Goal: Go to known website: Go to known website

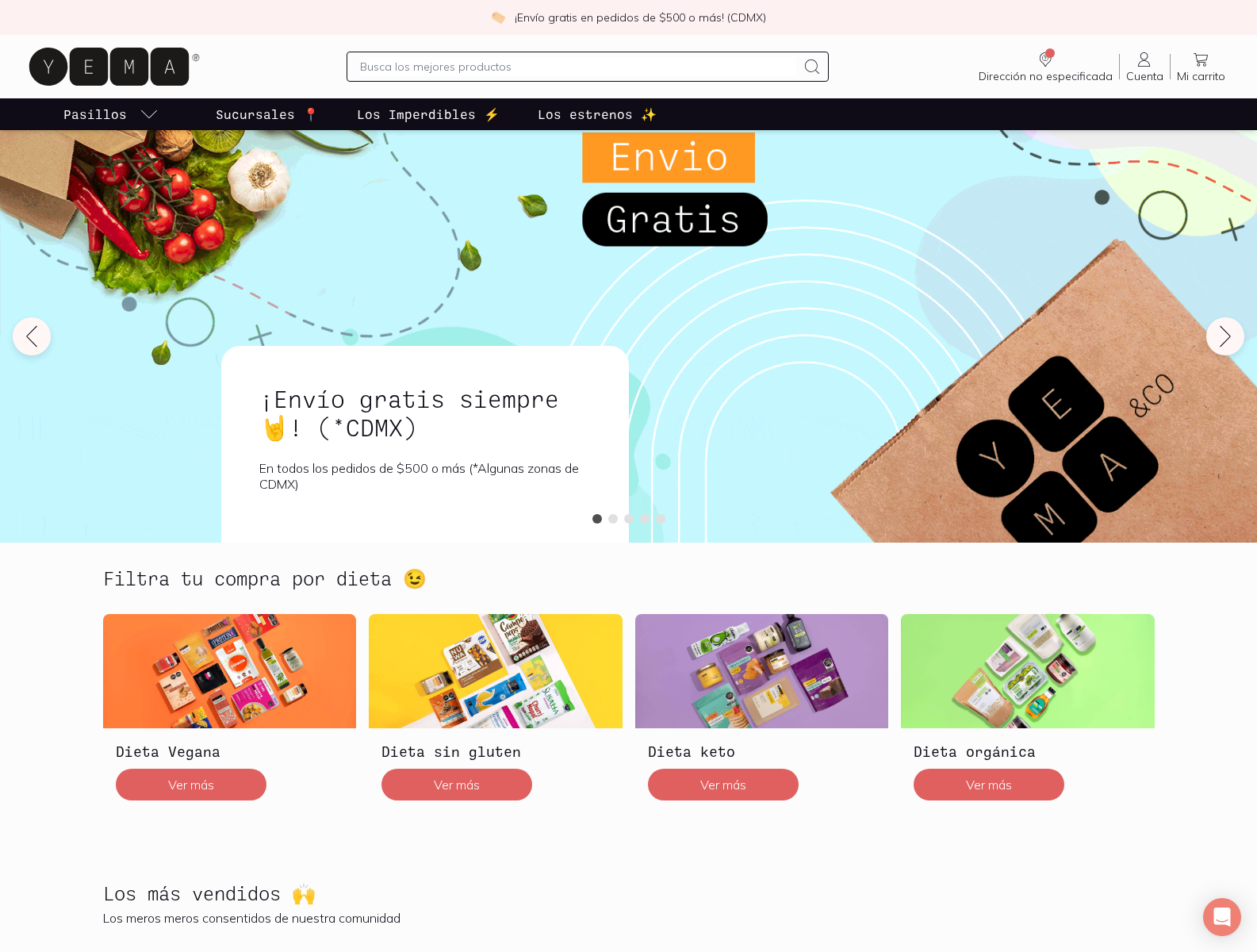
scroll to position [3294, 0]
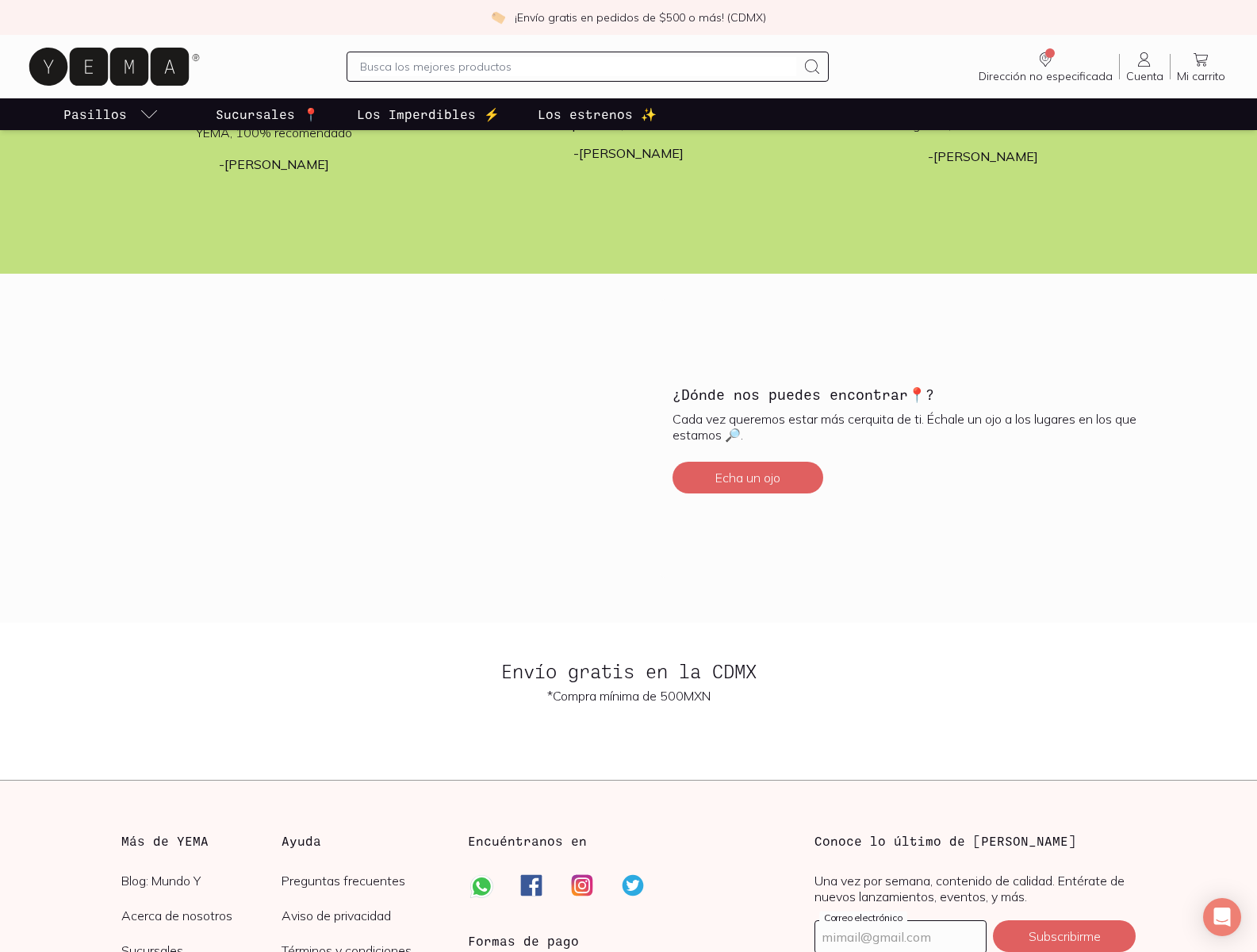
click at [900, 936] on input "text" at bounding box center [900, 936] width 171 height 31
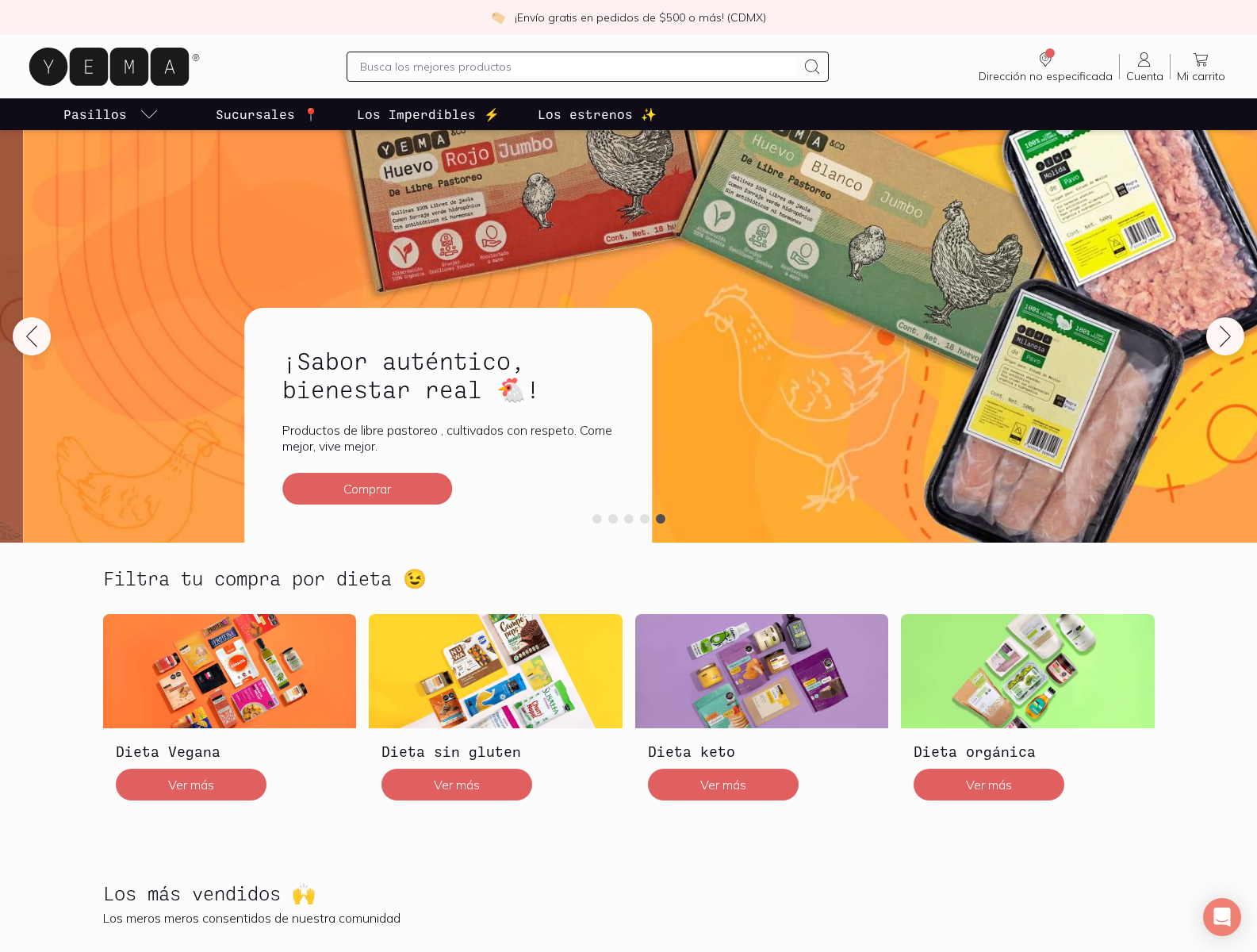
click at [578, 67] on input "text" at bounding box center [578, 66] width 436 height 19
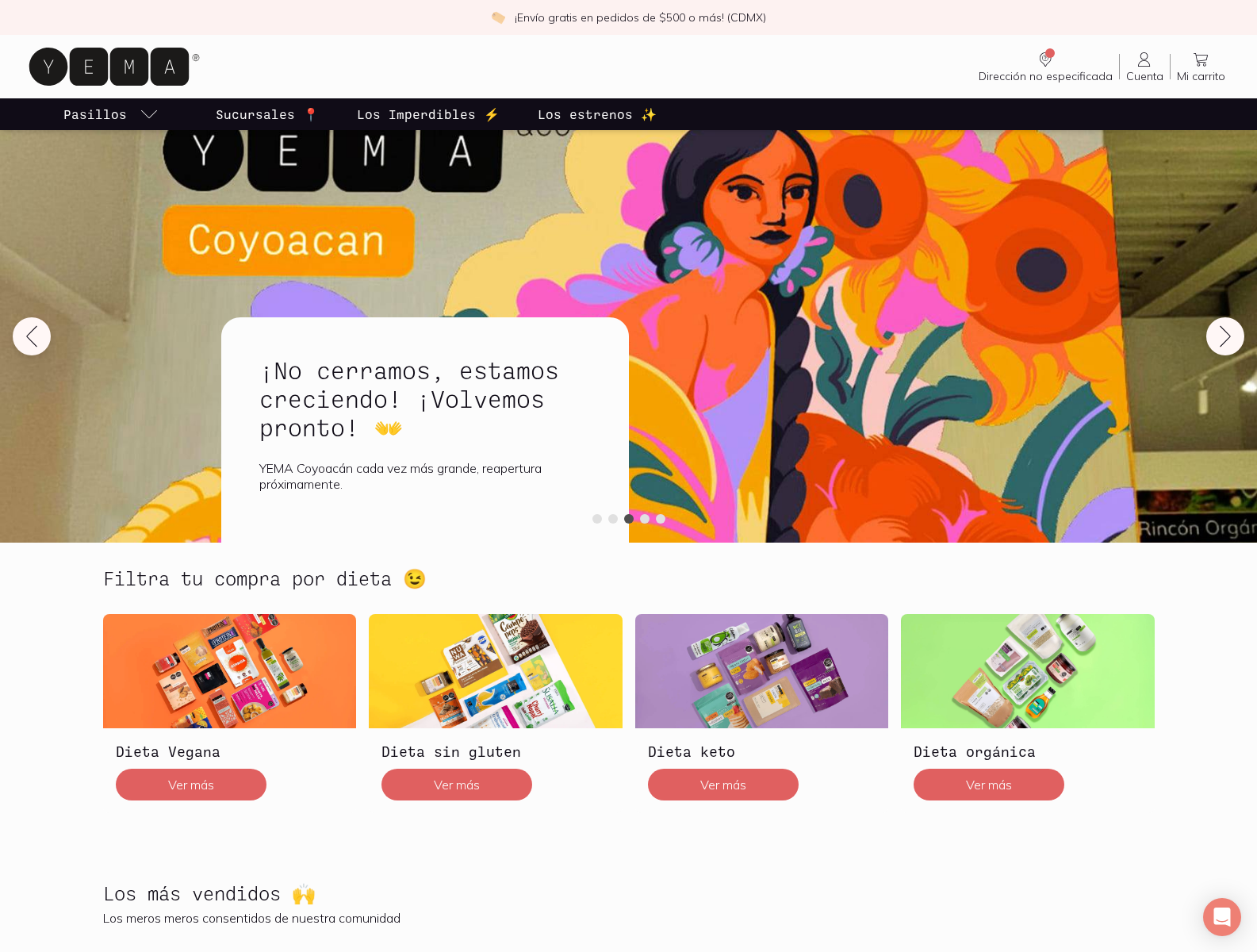
click at [498, 17] on img at bounding box center [498, 17] width 14 height 14
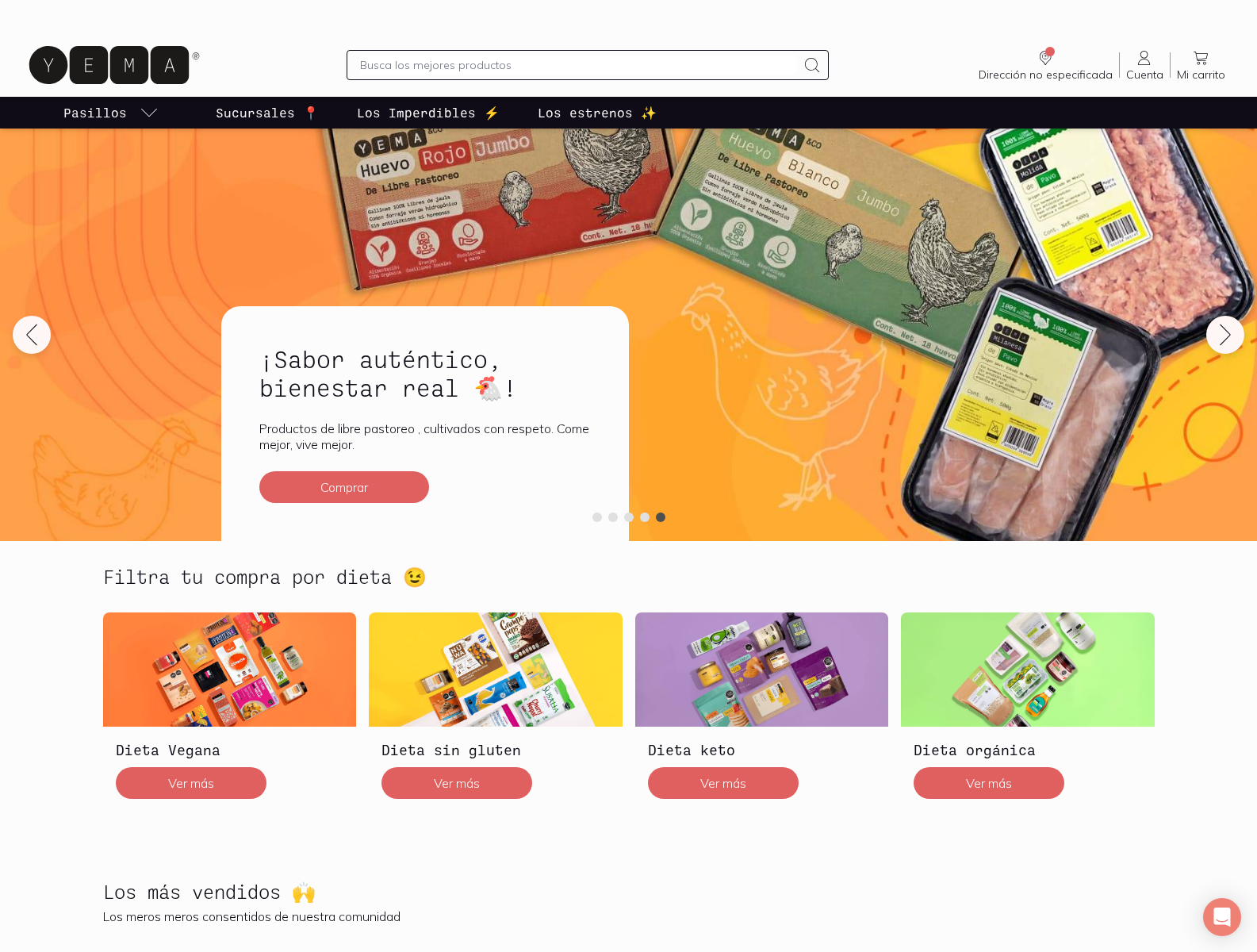
click at [1050, 52] on span "Dirección no especificada" at bounding box center [1050, 52] width 10 height 10
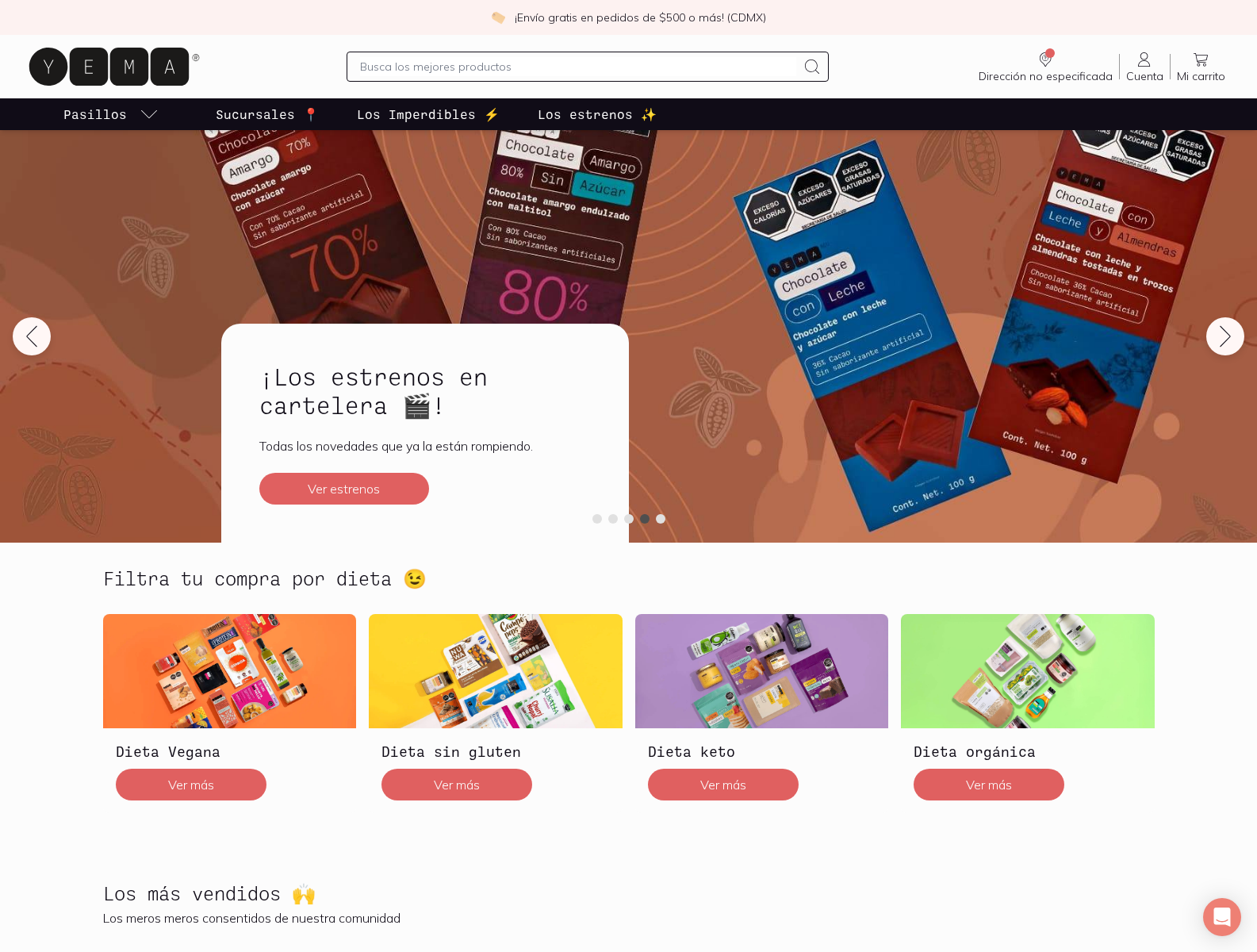
click at [813, 67] on icon at bounding box center [812, 66] width 19 height 19
